Goal: Task Accomplishment & Management: Manage account settings

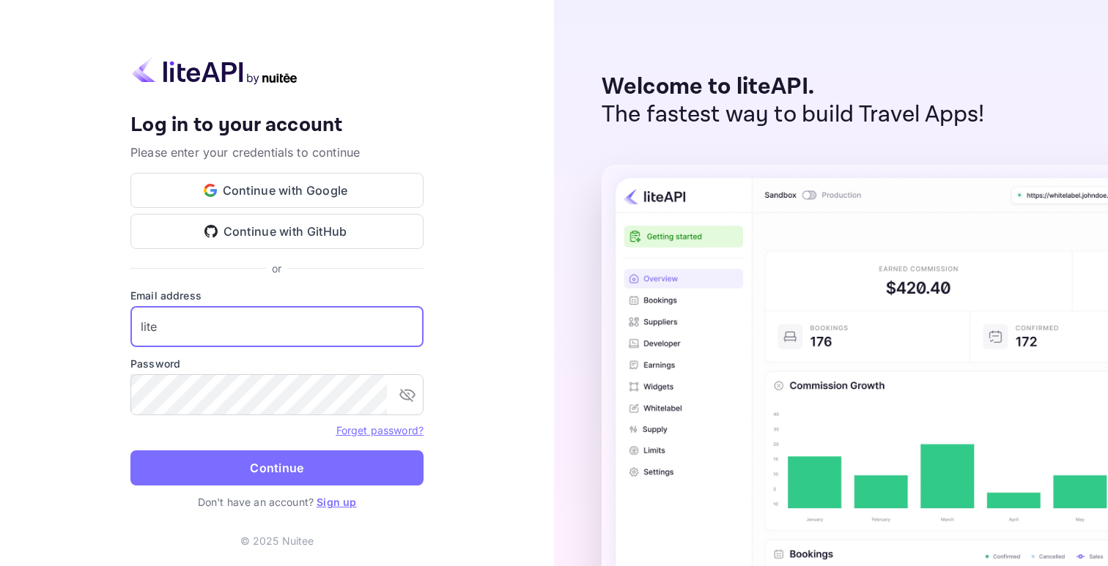
type input "lite"
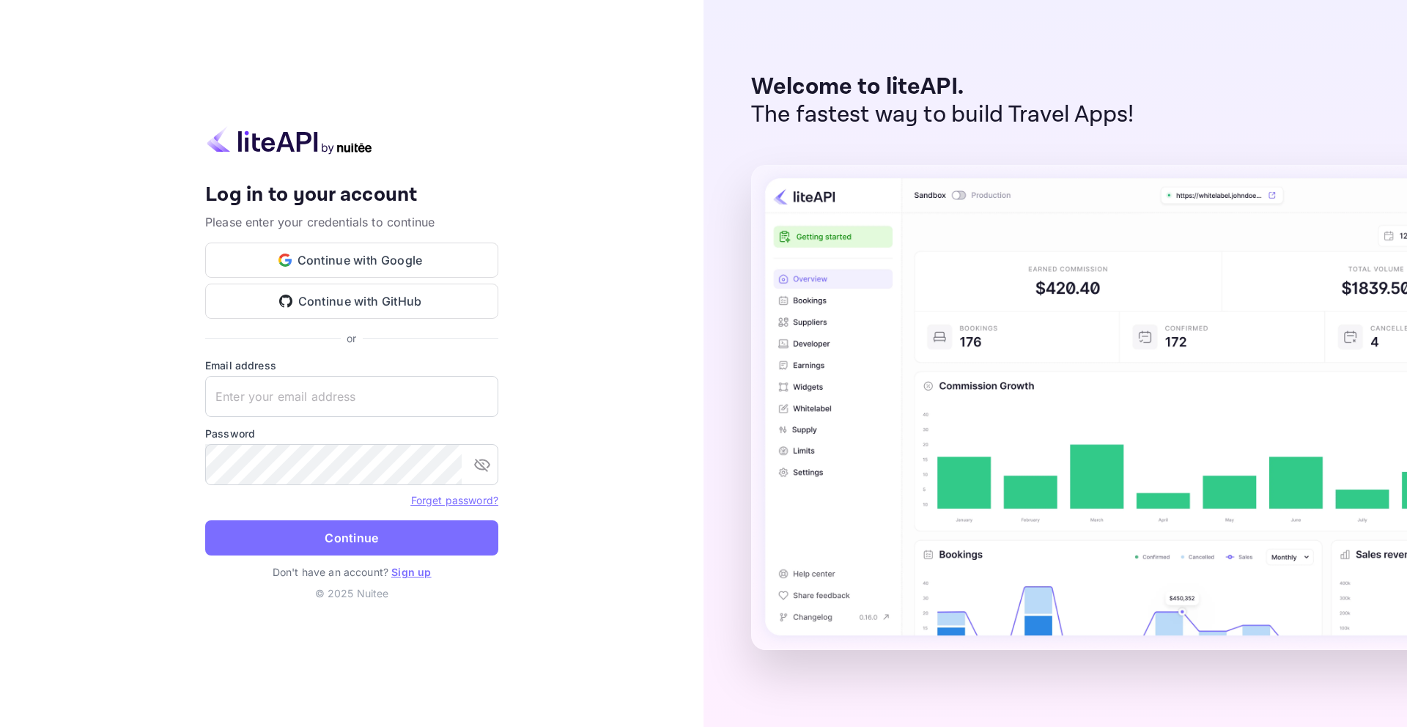
type input "[EMAIL_ADDRESS][DOMAIN_NAME]"
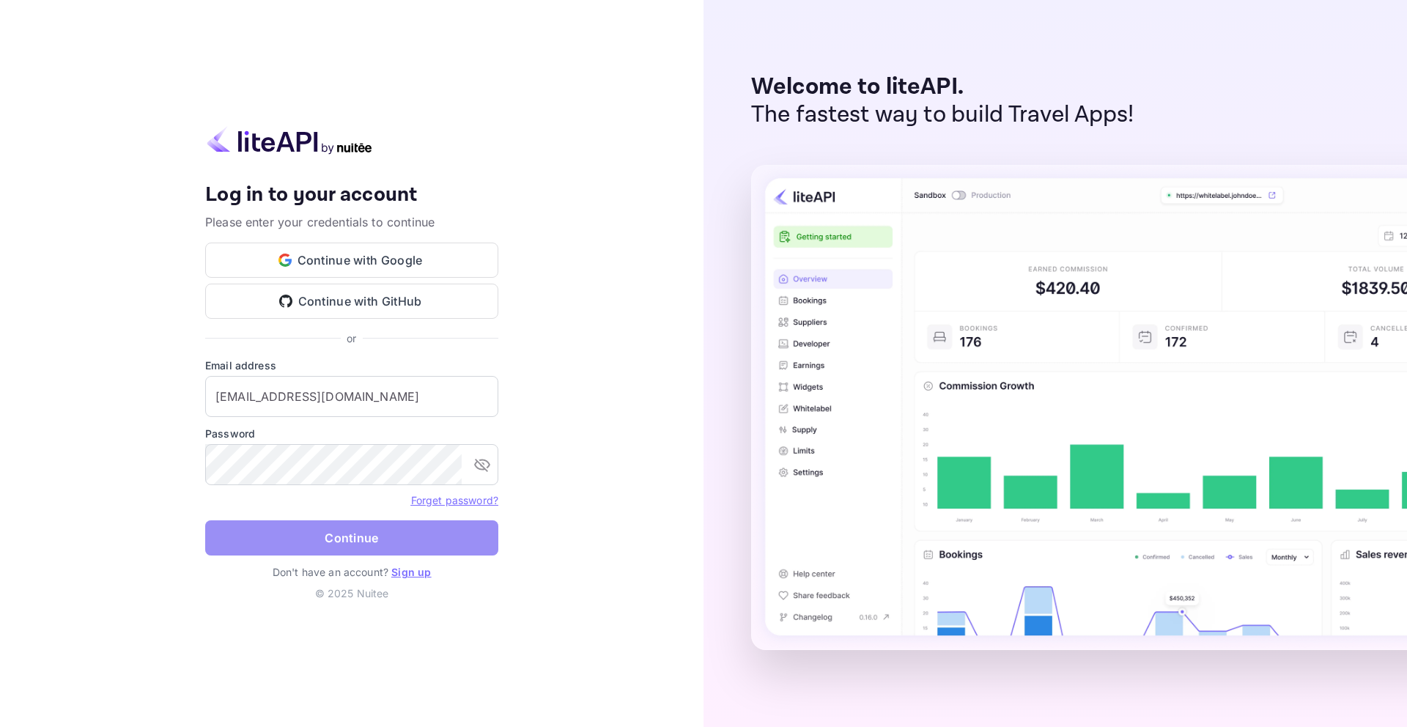
click at [332, 528] on button "Continue" at bounding box center [351, 537] width 293 height 35
